Goal: Task Accomplishment & Management: Use online tool/utility

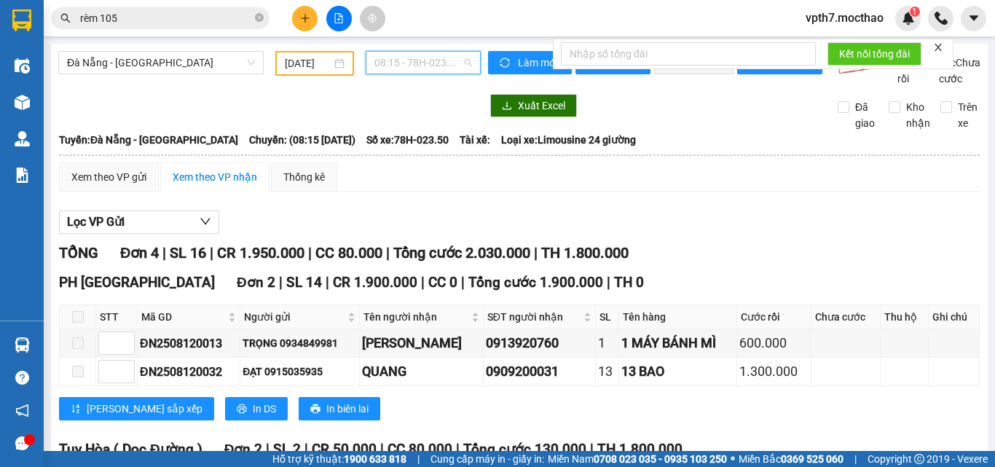
click at [403, 60] on span "08:15 - 78H-023.50" at bounding box center [424, 63] width 98 height 22
click at [781, 256] on div "Lọc VP Gửi TỔNG Đơn 4 | SL 16 | CR 1.950.000 | CC 80.000 | Tổng cước 2.030.000…" at bounding box center [519, 425] width 921 height 445
click at [190, 68] on span "Đà Nẵng - [GEOGRAPHIC_DATA]" at bounding box center [161, 63] width 188 height 22
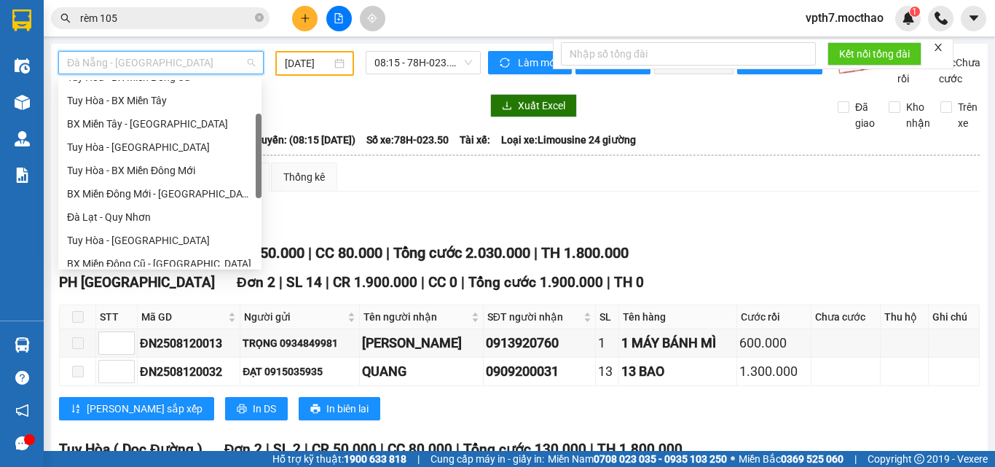
scroll to position [35, 0]
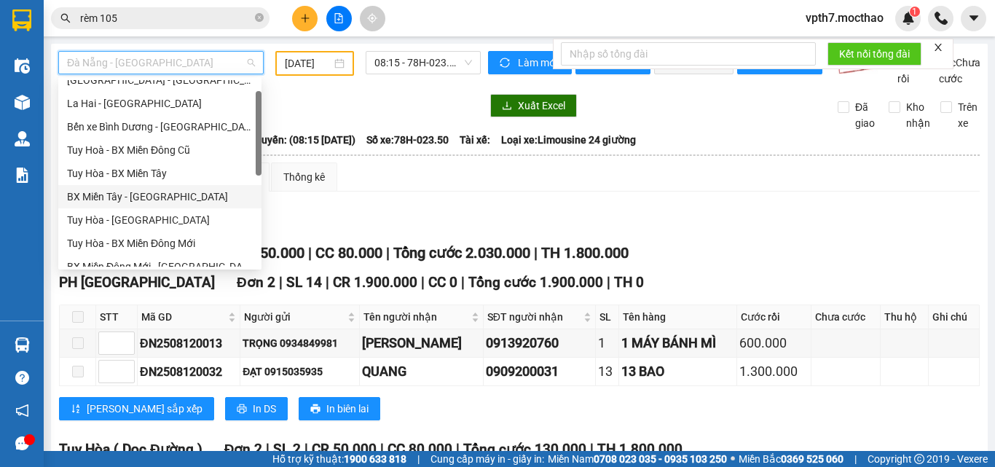
click at [122, 206] on div "BX Miền Tây - [GEOGRAPHIC_DATA]" at bounding box center [159, 196] width 203 height 23
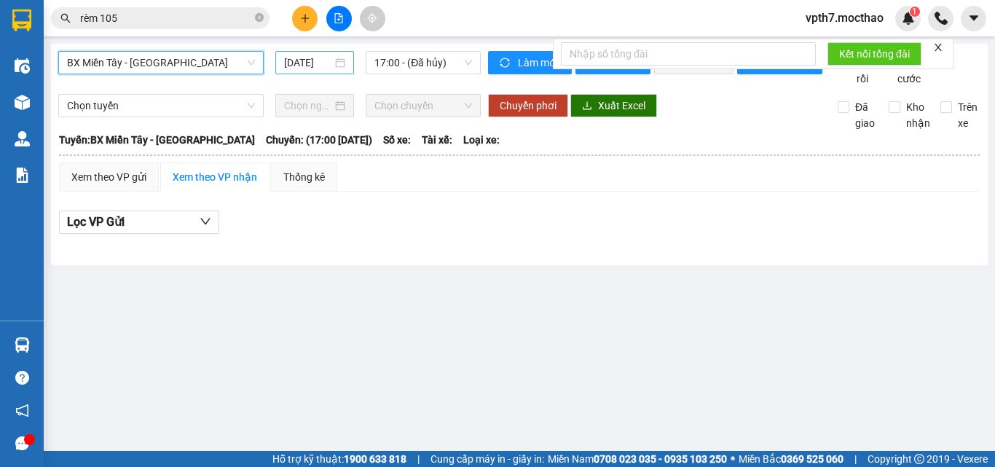
click at [305, 58] on input "[DATE]" at bounding box center [308, 63] width 48 height 16
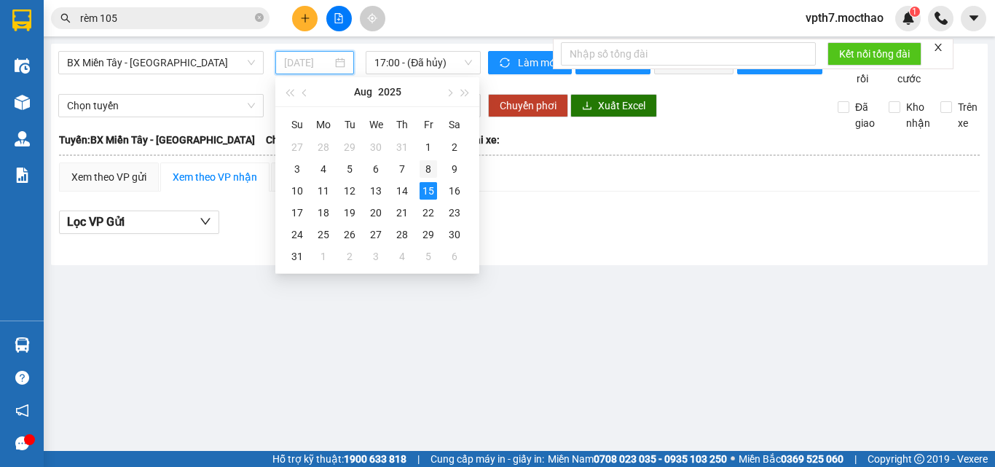
click at [429, 172] on div "8" at bounding box center [428, 168] width 17 height 17
type input "[DATE]"
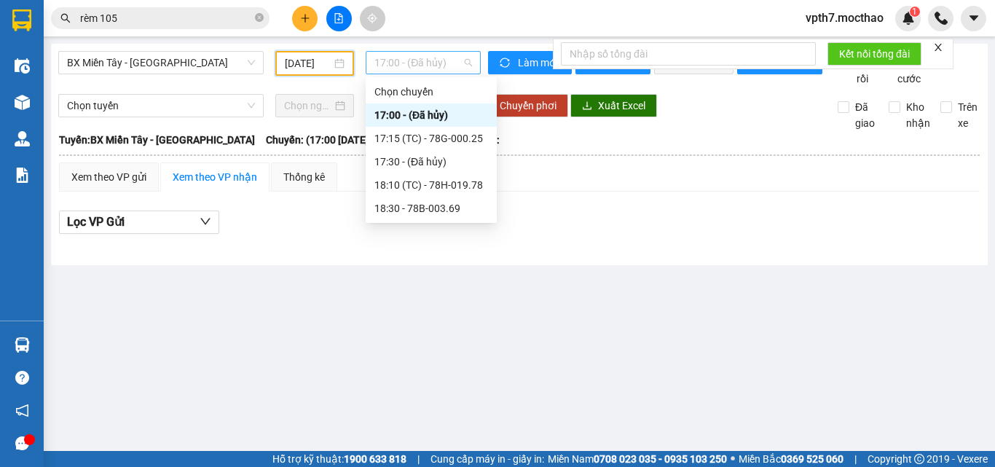
click at [440, 55] on span "17:00 - (Đã hủy)" at bounding box center [424, 63] width 98 height 22
click at [442, 133] on div "17:15 (TC) - 78G-000.25" at bounding box center [432, 138] width 114 height 16
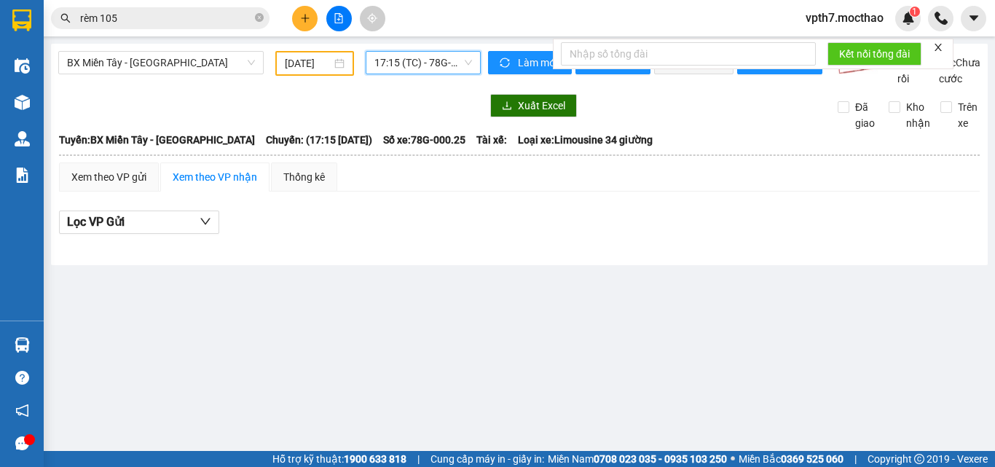
click at [449, 65] on span "17:15 (TC) - 78G-000.25" at bounding box center [424, 63] width 98 height 22
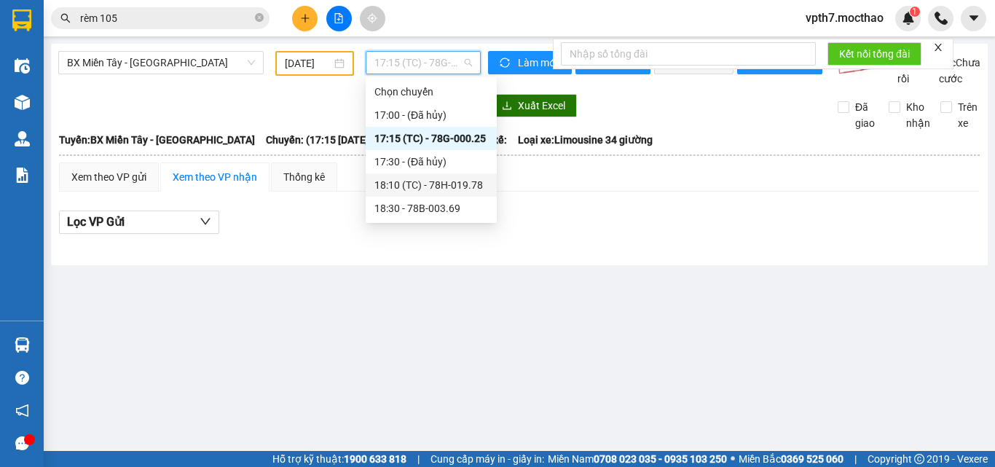
click at [403, 187] on div "18:10 (TC) - 78H-019.78" at bounding box center [432, 185] width 114 height 16
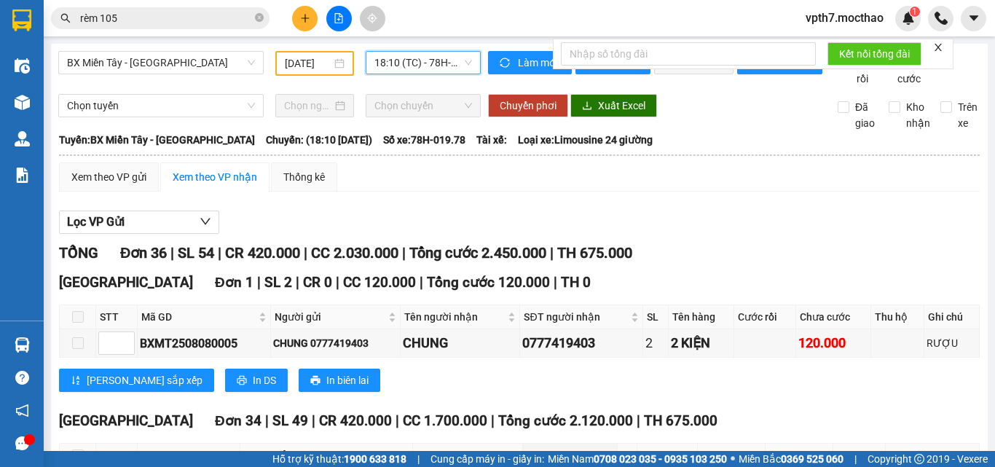
scroll to position [219, 0]
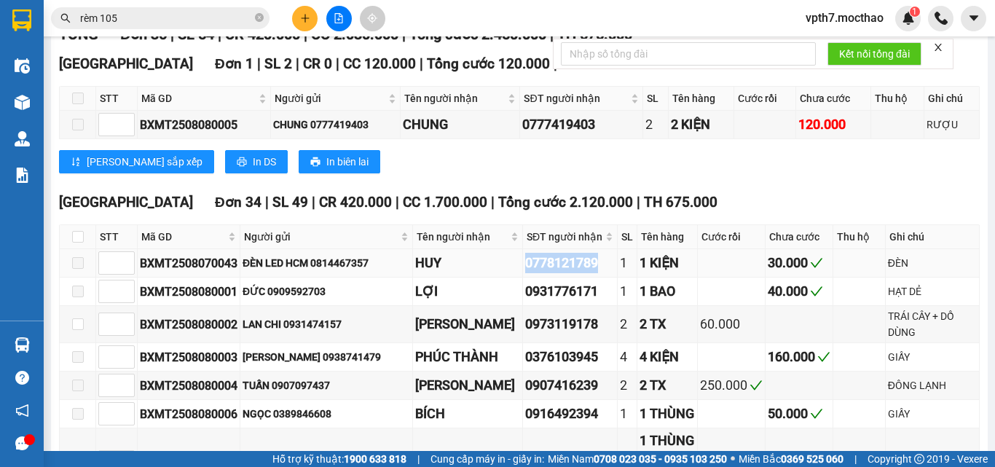
drag, startPoint x: 555, startPoint y: 282, endPoint x: 635, endPoint y: 288, distance: 80.4
click at [615, 273] on div "0778121789" at bounding box center [570, 263] width 90 height 20
copy div "0778121789"
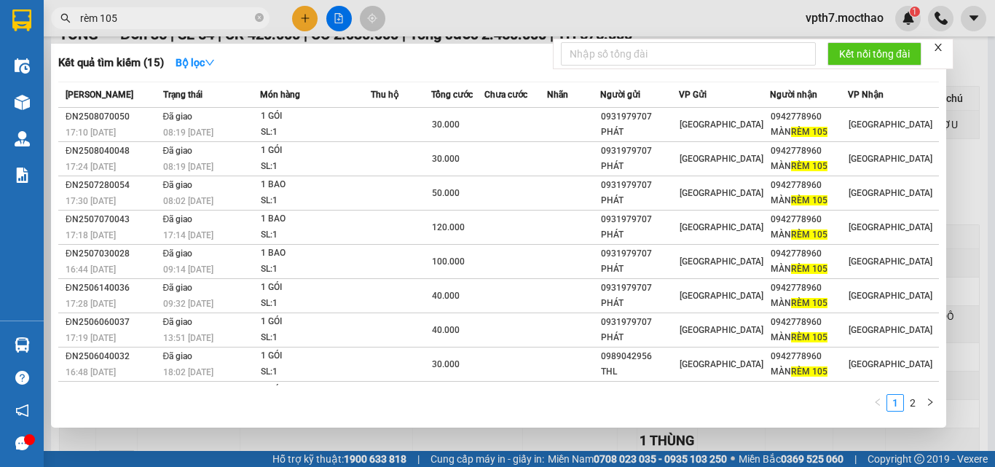
click at [144, 13] on input "rèm 105" at bounding box center [166, 18] width 172 height 16
type input "r"
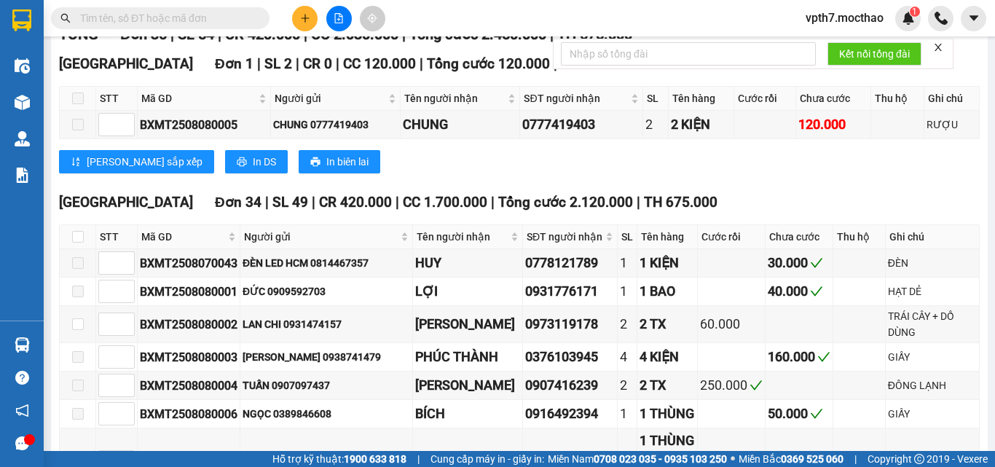
paste input "0778121789"
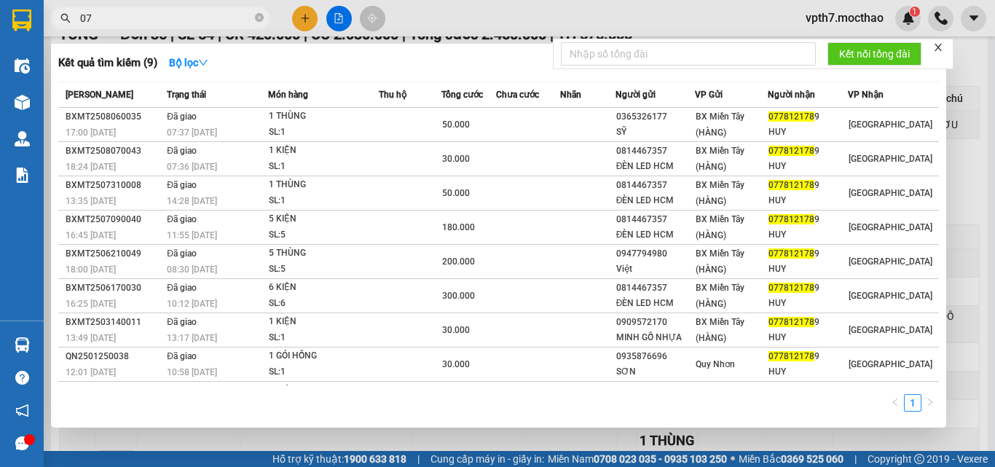
type input "0"
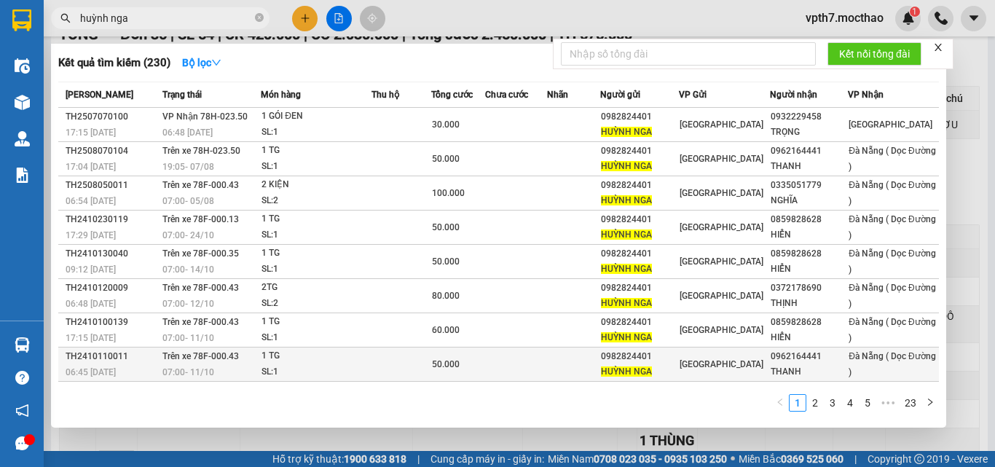
scroll to position [65, 0]
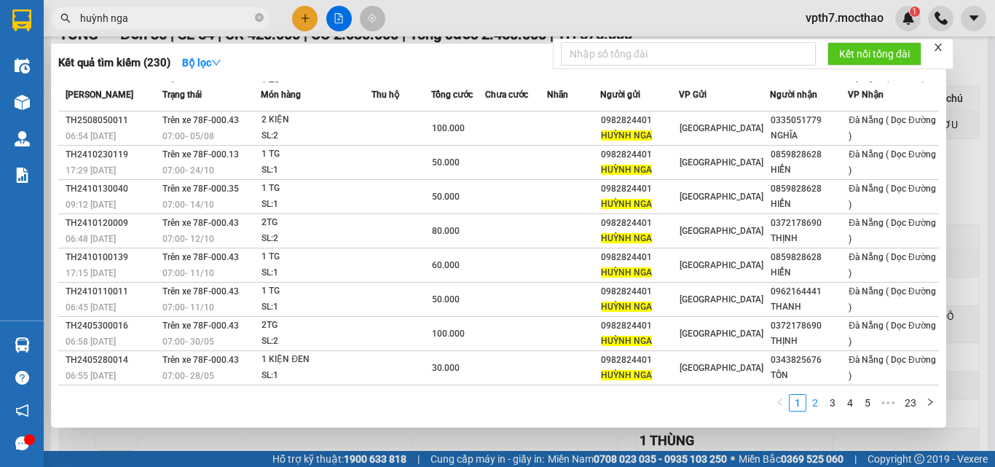
type input "huỳnh nga"
click at [814, 399] on link "2" at bounding box center [815, 403] width 16 height 16
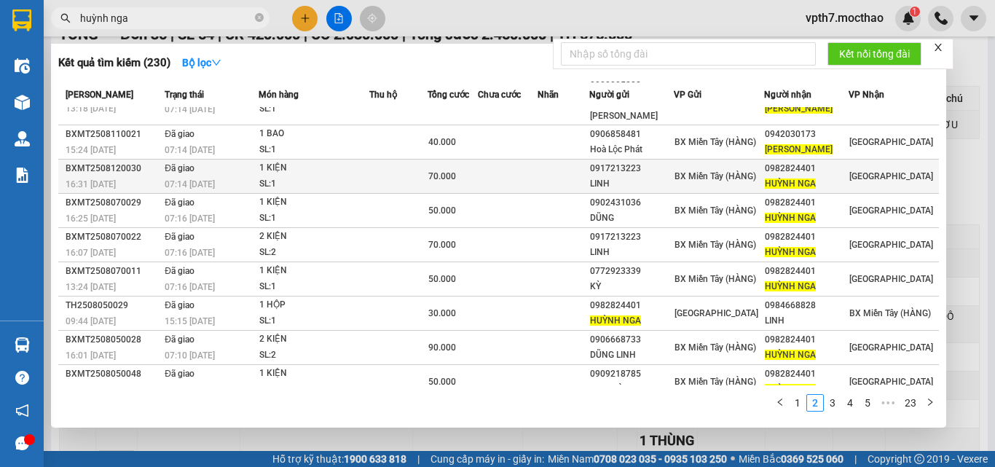
scroll to position [0, 0]
